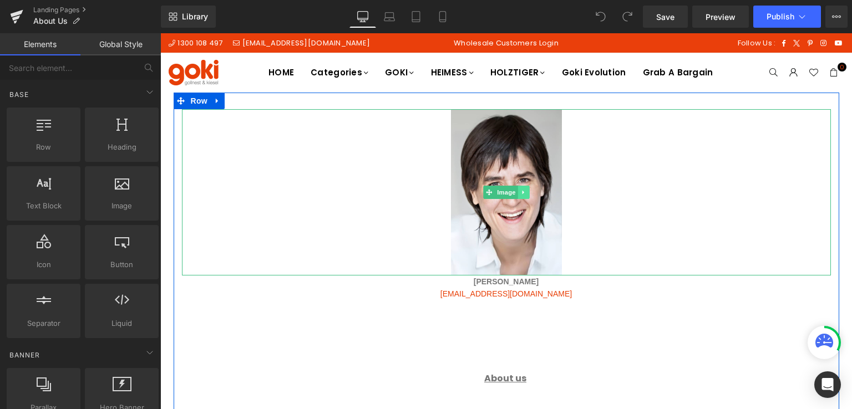
click at [521, 189] on icon at bounding box center [523, 192] width 6 height 7
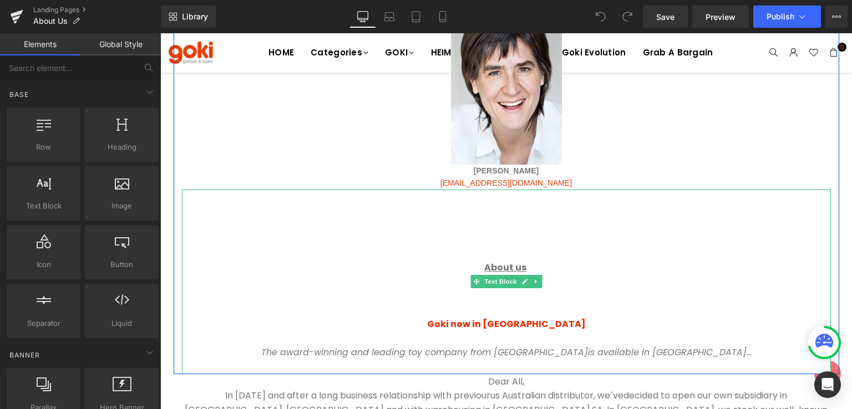
scroll to position [50, 0]
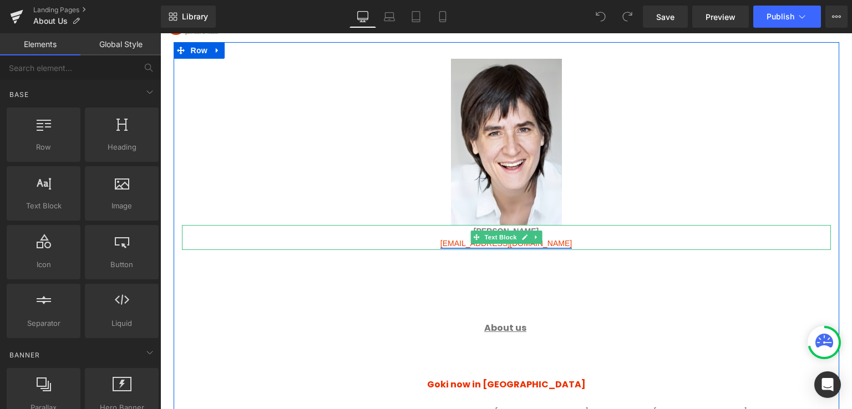
click at [534, 240] on link at bounding box center [536, 237] width 12 height 13
click at [589, 240] on p "[EMAIL_ADDRESS][DOMAIN_NAME]" at bounding box center [506, 243] width 649 height 12
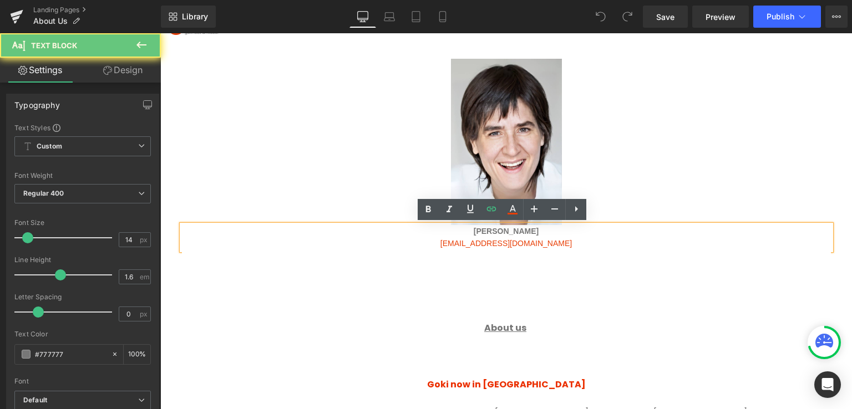
click at [589, 240] on p "[EMAIL_ADDRESS][DOMAIN_NAME]" at bounding box center [506, 243] width 649 height 12
click at [547, 230] on p "[PERSON_NAME]" at bounding box center [506, 231] width 649 height 12
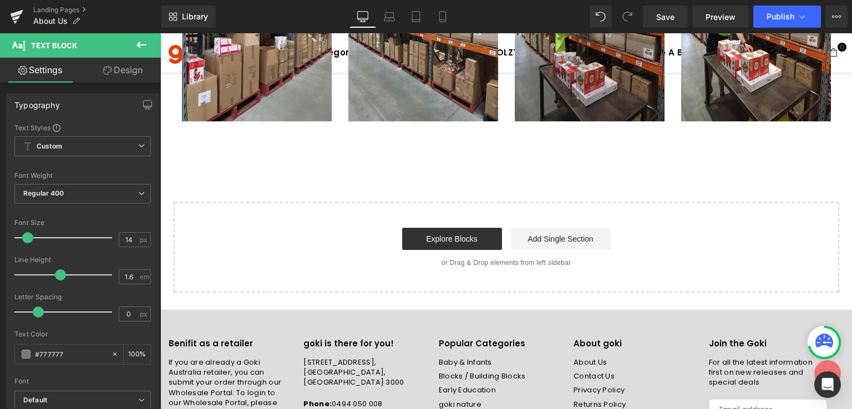
scroll to position [938, 0]
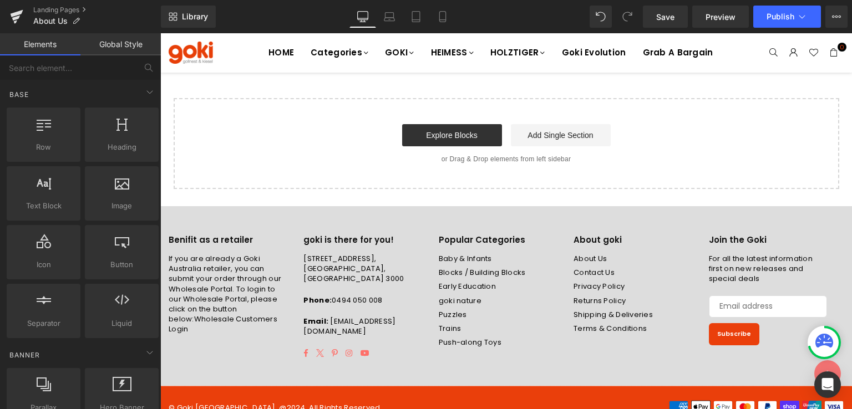
click at [341, 254] on p "[STREET_ADDRESS]" at bounding box center [362, 269] width 118 height 30
click at [339, 254] on p "[STREET_ADDRESS]" at bounding box center [362, 269] width 118 height 30
click at [398, 254] on p "[STREET_ADDRESS]" at bounding box center [362, 269] width 118 height 30
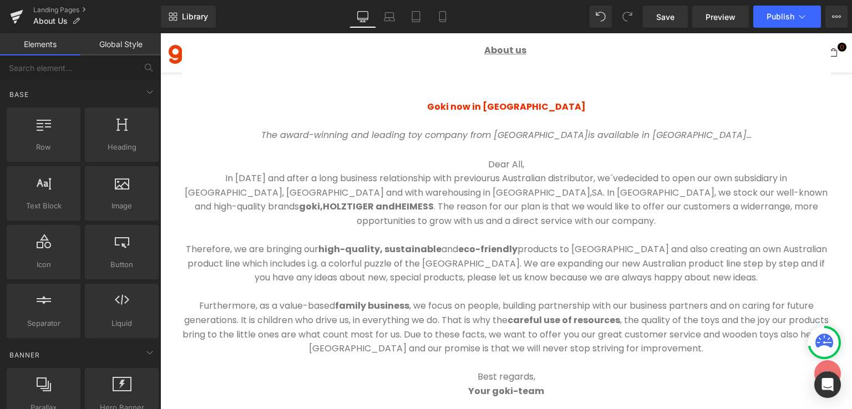
scroll to position [0, 0]
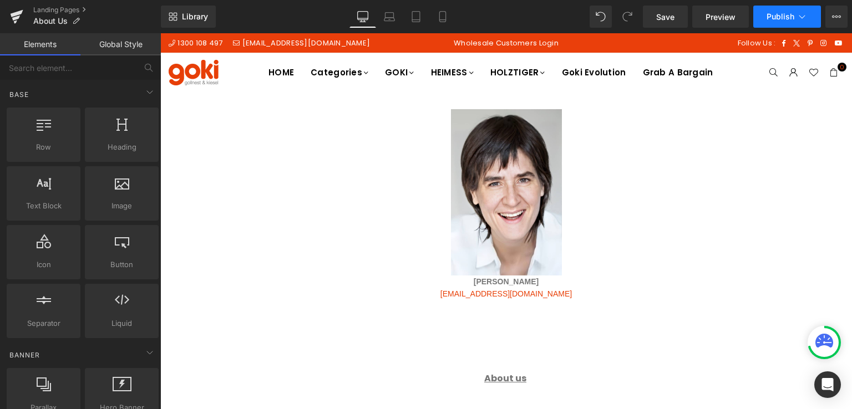
click at [781, 14] on span "Publish" at bounding box center [780, 16] width 28 height 9
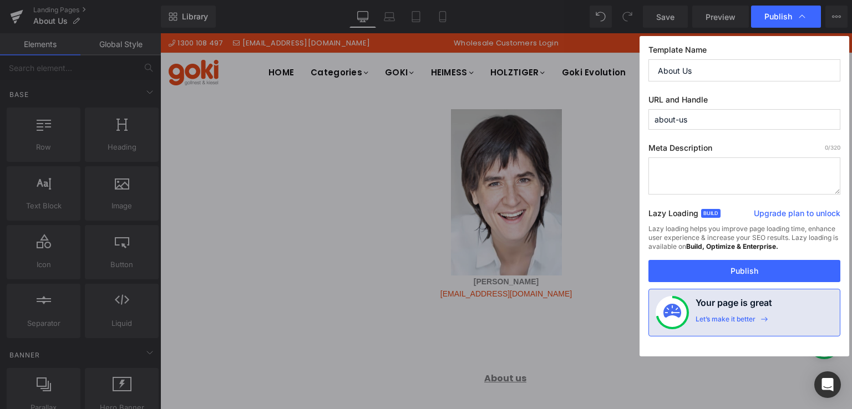
click at [727, 159] on textarea at bounding box center [744, 175] width 192 height 37
